Goal: Task Accomplishment & Management: Manage account settings

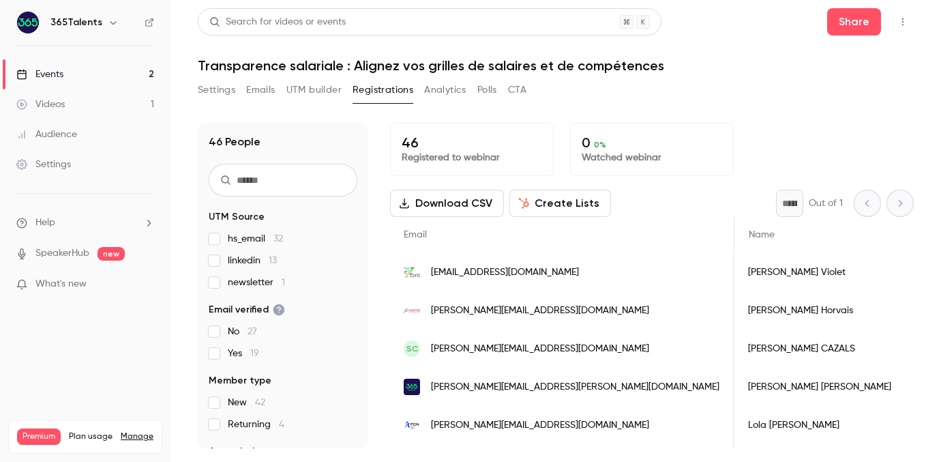
scroll to position [0, 551]
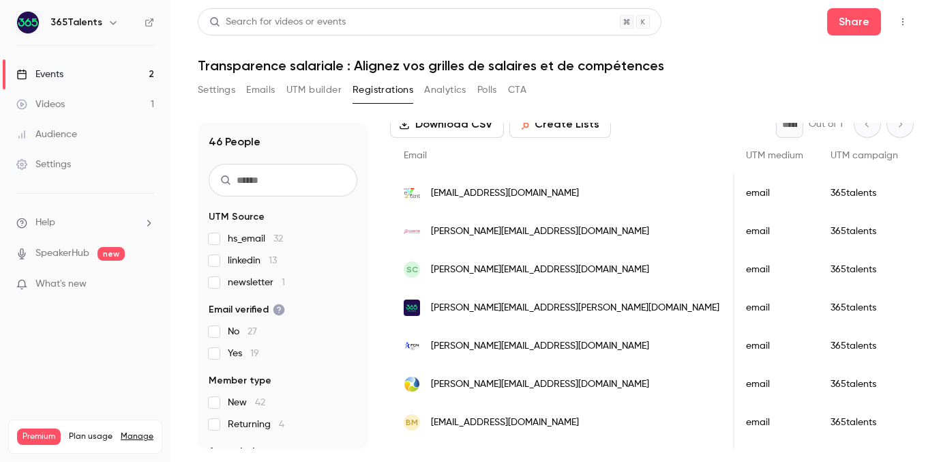
click at [115, 61] on link "Events 2" at bounding box center [85, 74] width 171 height 30
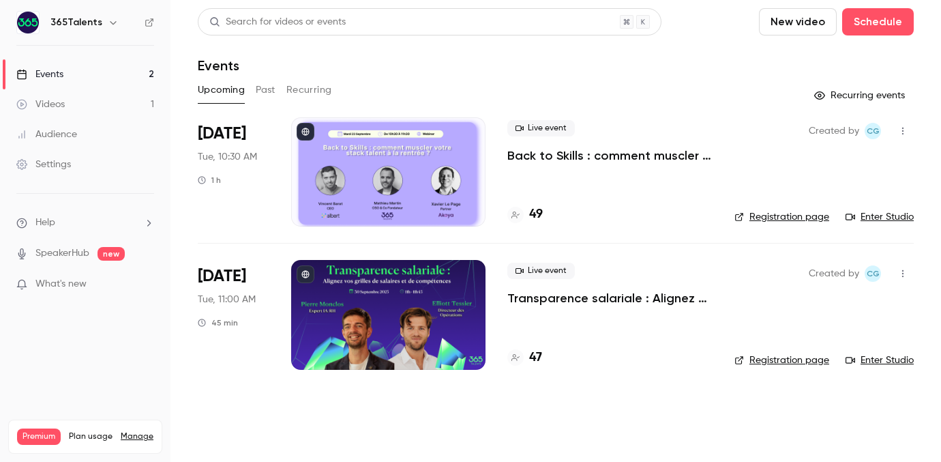
click at [557, 153] on p "Back to Skills : comment muscler votre stack talent à la rentrée ?" at bounding box center [610, 155] width 205 height 16
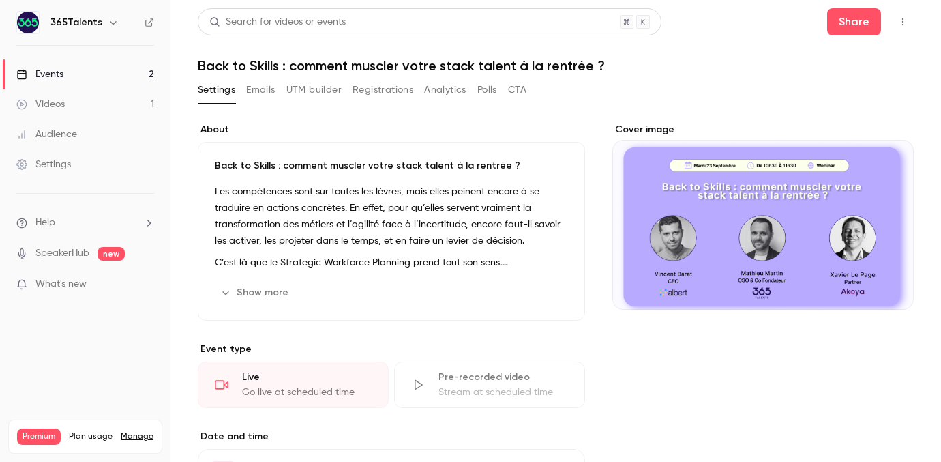
click at [385, 96] on button "Registrations" at bounding box center [383, 90] width 61 height 22
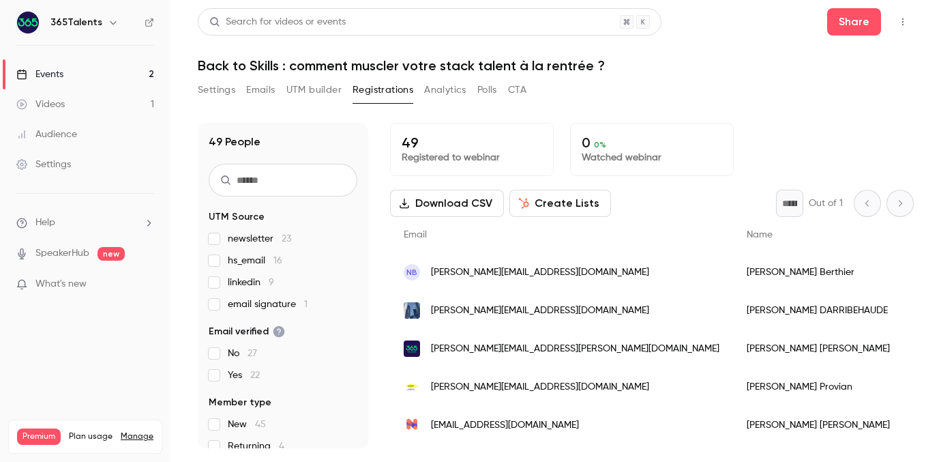
click at [325, 89] on button "UTM builder" at bounding box center [314, 90] width 55 height 22
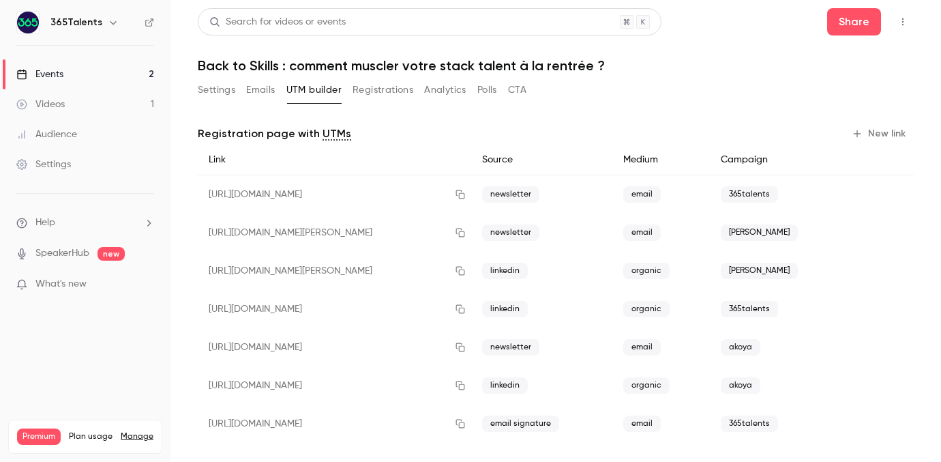
scroll to position [11, 0]
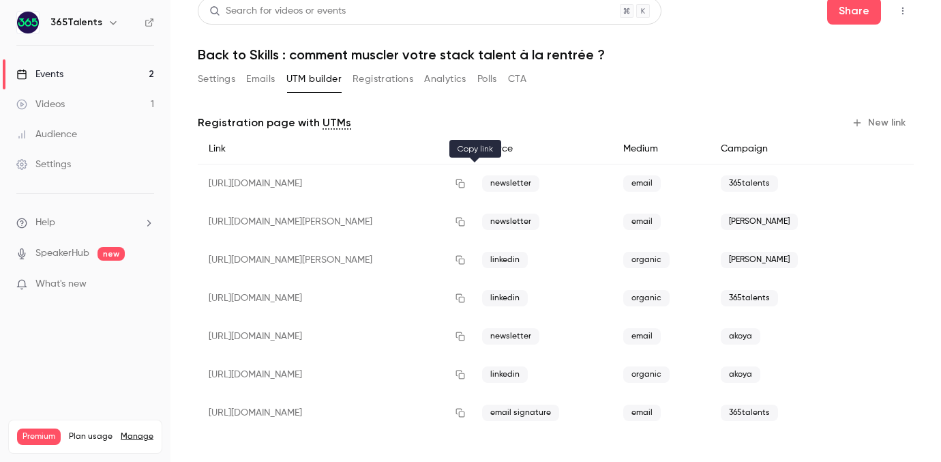
click at [465, 182] on icon "button" at bounding box center [460, 183] width 9 height 9
click at [377, 74] on button "Registrations" at bounding box center [383, 79] width 61 height 22
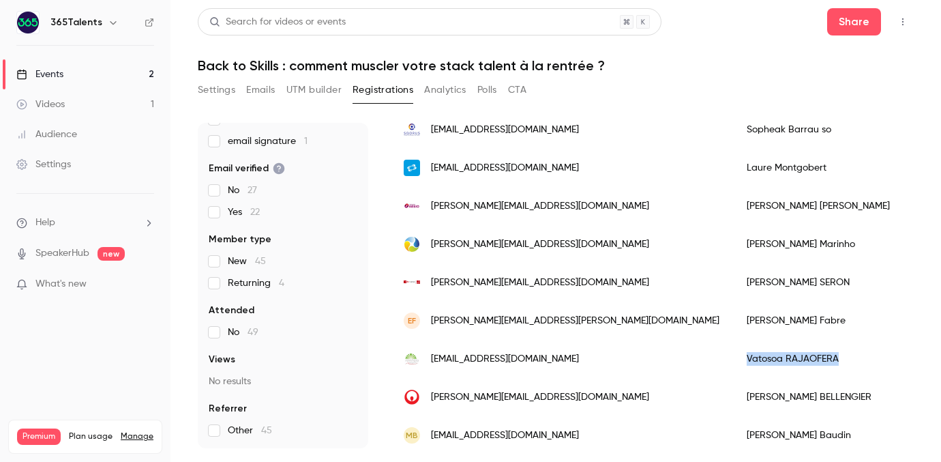
drag, startPoint x: 740, startPoint y: 357, endPoint x: 646, endPoint y: 358, distance: 94.1
click at [733, 358] on div "Vatosoa RAJAOFERA" at bounding box center [818, 359] width 171 height 38
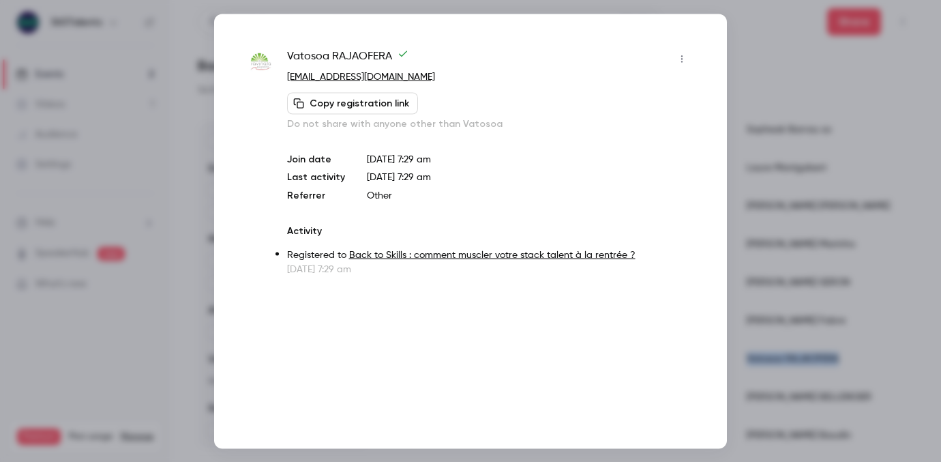
copy div "Vatosoa RAJAOFERA"
drag, startPoint x: 393, startPoint y: 60, endPoint x: 290, endPoint y: 60, distance: 103.0
click at [290, 60] on span "Vatosoa RAJAOFERA" at bounding box center [347, 59] width 121 height 22
copy span "atosoa RAJAOFERA"
click at [748, 157] on div at bounding box center [470, 231] width 941 height 462
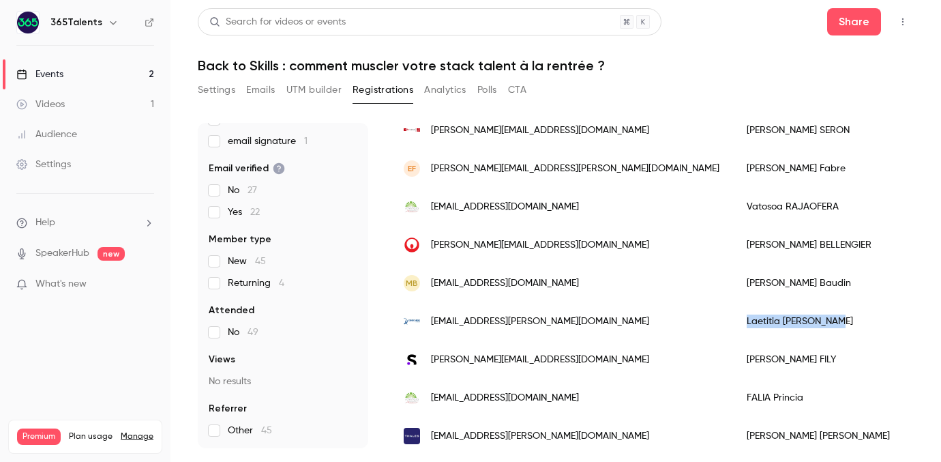
drag, startPoint x: 749, startPoint y: 321, endPoint x: 633, endPoint y: 321, distance: 116.0
click at [733, 321] on div "Laetitia Wojnarowski" at bounding box center [818, 321] width 171 height 38
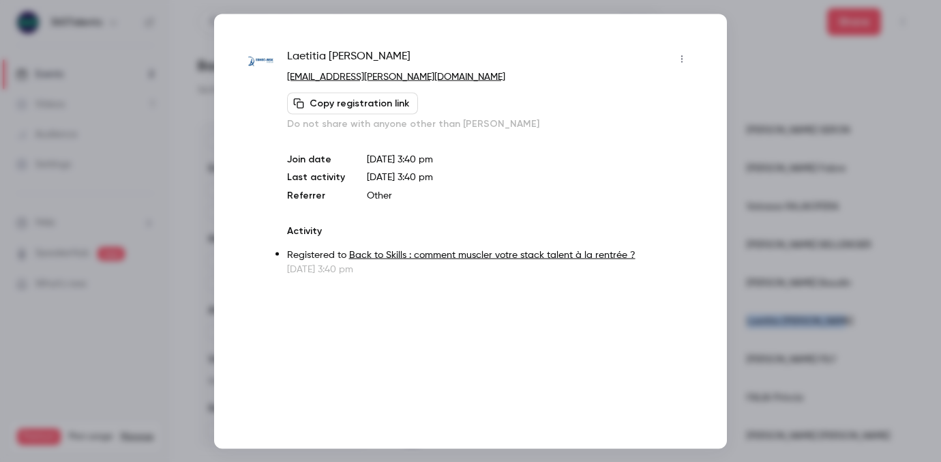
copy div "Laetitia Wojnarowski"
drag, startPoint x: 403, startPoint y: 55, endPoint x: 282, endPoint y: 55, distance: 121.4
click at [282, 55] on div "Laetitia Wojnarowski laetitia.wojnarowski@edhec.edu Copy registration link Do n…" at bounding box center [470, 162] width 445 height 228
copy span "Laetitia Wojnarowski"
click at [826, 145] on div at bounding box center [470, 231] width 941 height 462
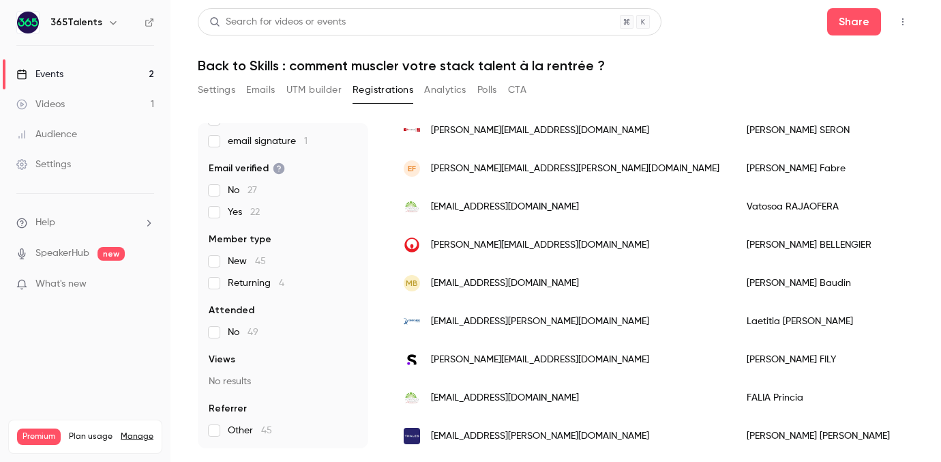
click at [210, 69] on h1 "Back to Skills : comment muscler votre stack talent à la rentrée ?" at bounding box center [556, 65] width 716 height 16
click at [114, 76] on link "Events 2" at bounding box center [85, 74] width 171 height 30
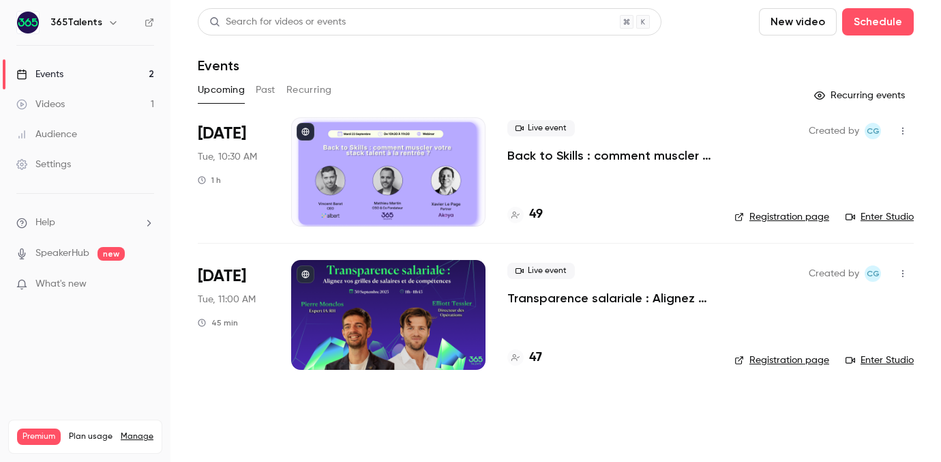
click at [586, 153] on p "Back to Skills : comment muscler votre stack talent à la rentrée ?" at bounding box center [610, 155] width 205 height 16
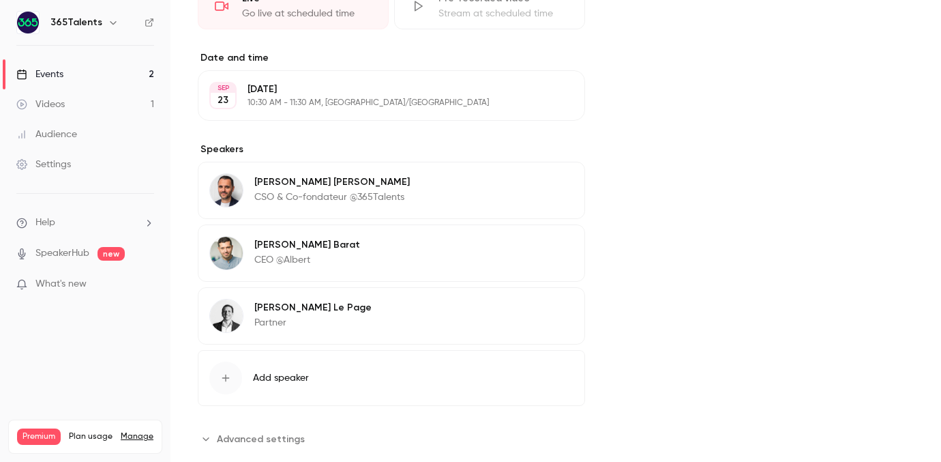
scroll to position [381, 0]
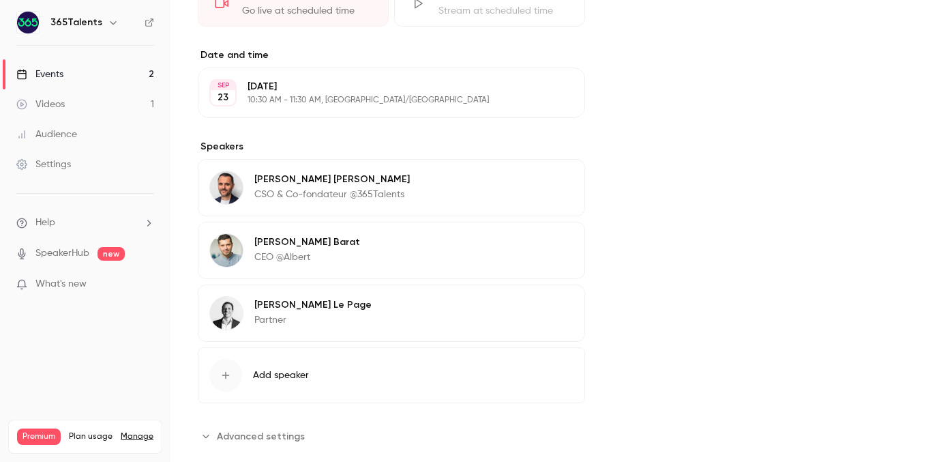
click at [421, 314] on div "Xavier Le Page Partner Edit" at bounding box center [391, 312] width 387 height 57
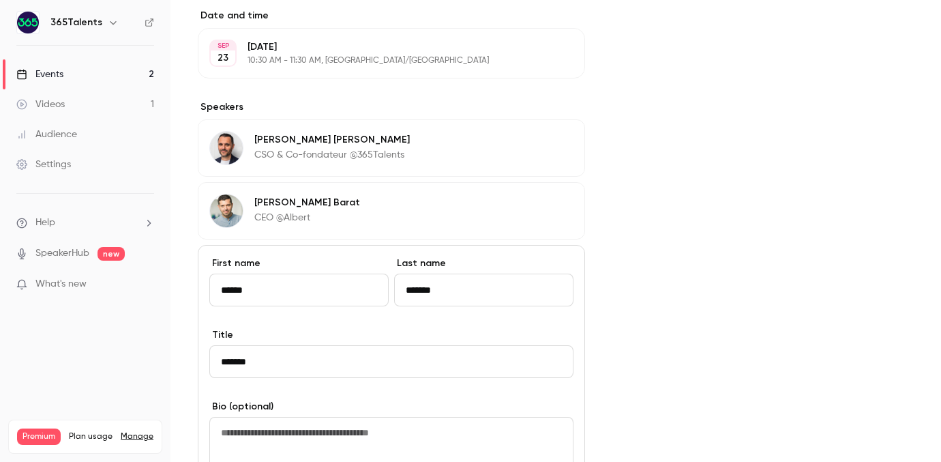
scroll to position [433, 0]
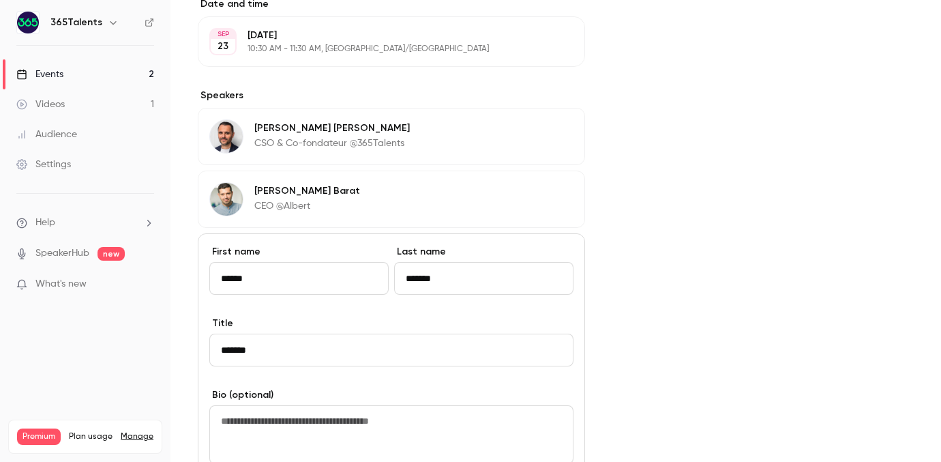
click at [387, 341] on input "*******" at bounding box center [391, 350] width 364 height 33
click at [377, 343] on input "*******" at bounding box center [391, 350] width 364 height 33
click at [338, 357] on input "*******" at bounding box center [391, 350] width 364 height 33
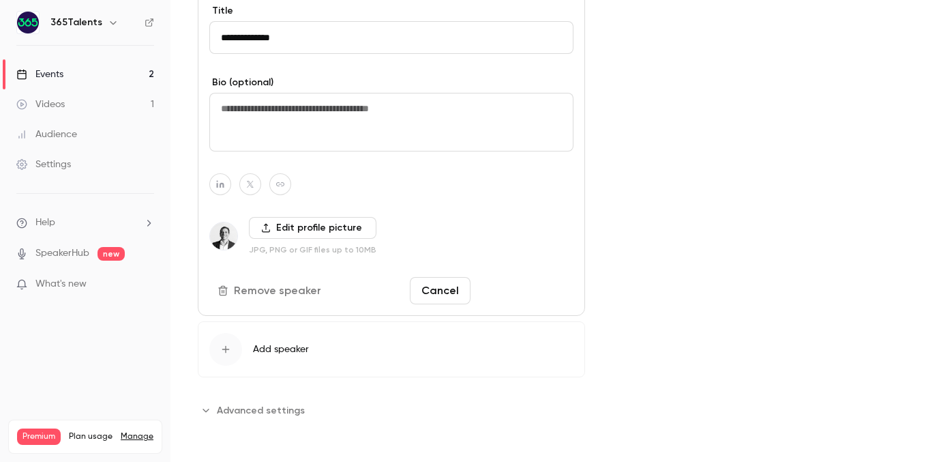
type input "**********"
click at [513, 285] on button "Save changes" at bounding box center [525, 290] width 98 height 27
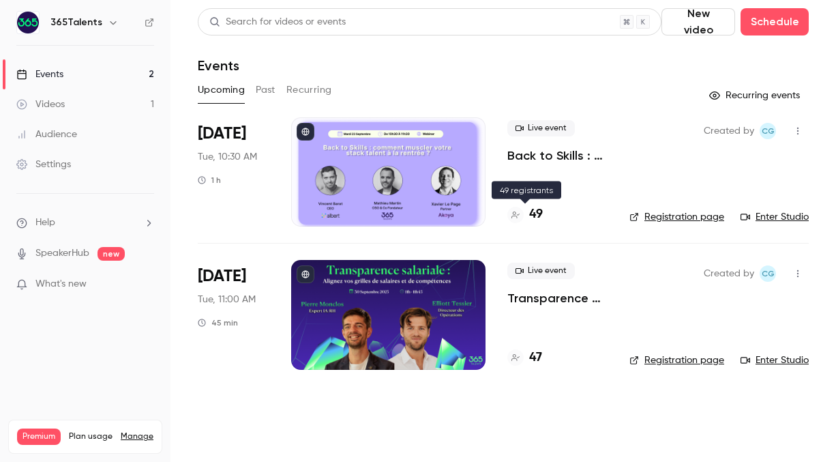
click at [532, 215] on h4 "49" at bounding box center [536, 214] width 14 height 18
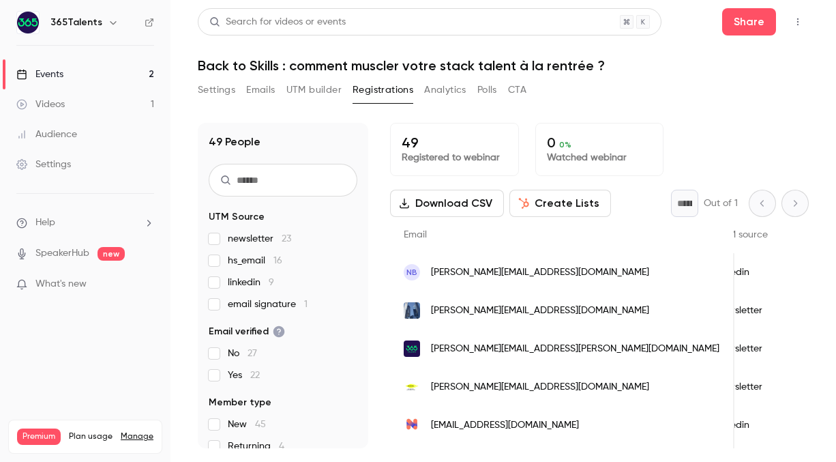
scroll to position [0, 469]
click at [461, 204] on button "Download CSV" at bounding box center [447, 203] width 114 height 27
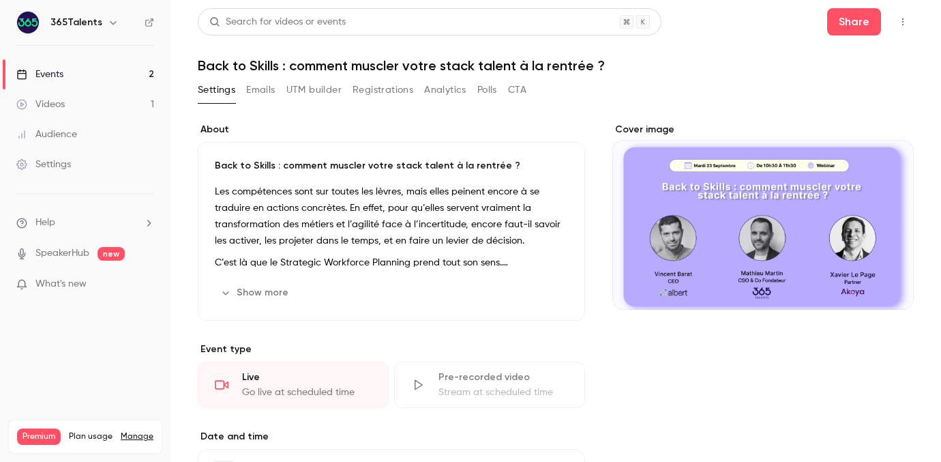
click at [138, 73] on link "Events 2" at bounding box center [85, 74] width 171 height 30
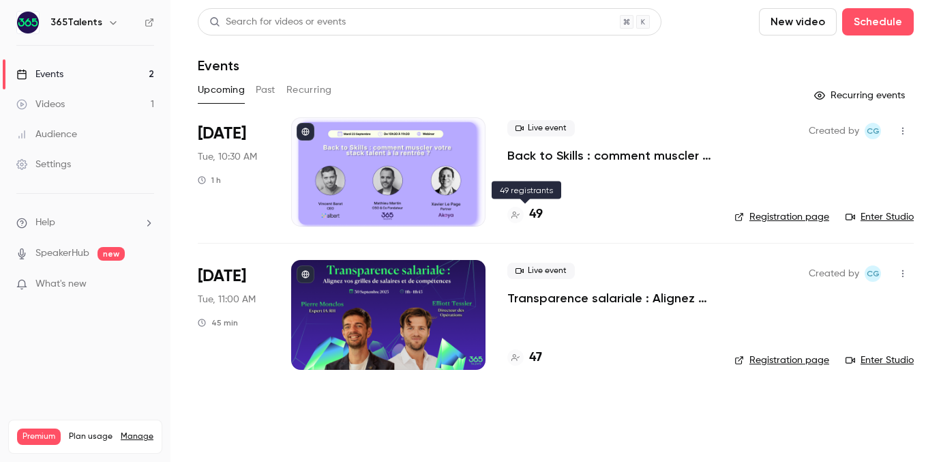
click at [531, 218] on h4 "49" at bounding box center [536, 214] width 14 height 18
